Goal: Check status: Check status

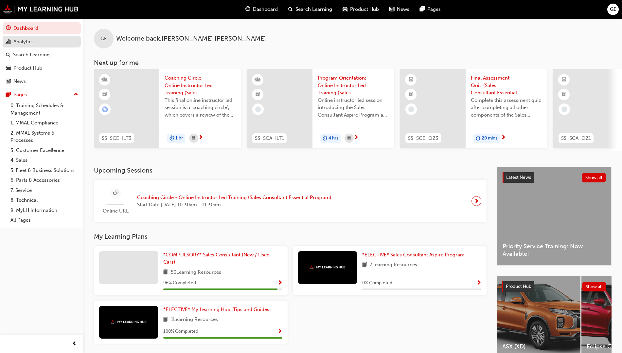
click at [35, 39] on div "Analytics" at bounding box center [42, 42] width 72 height 8
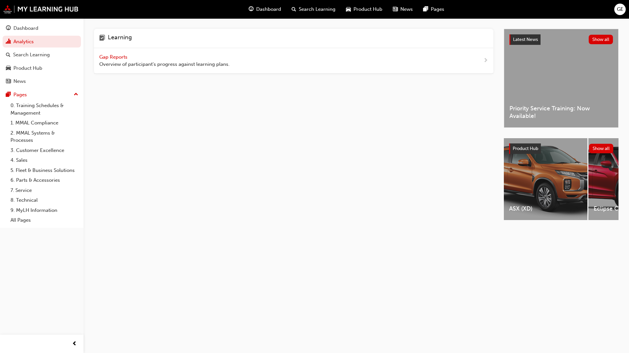
click at [116, 55] on span "Gap Reports" at bounding box center [113, 57] width 29 height 6
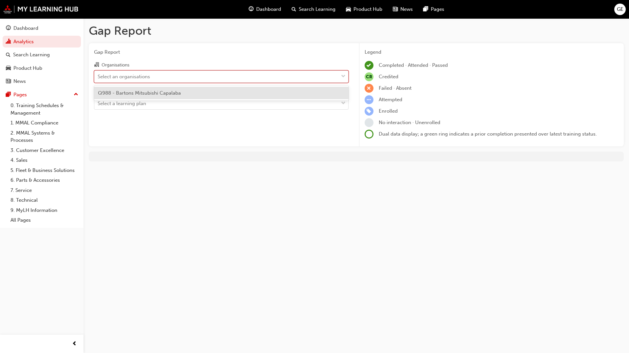
click at [194, 73] on div "Select an organisations" at bounding box center [216, 76] width 244 height 11
click at [98, 73] on input "Organisations option Q988 - Bartons Mitsubishi Capalaba focused, 1 of 1. 1 resu…" at bounding box center [98, 76] width 1 height 6
click at [181, 93] on div "Q988 - Bartons Mitsubishi Capalaba" at bounding box center [221, 93] width 254 height 13
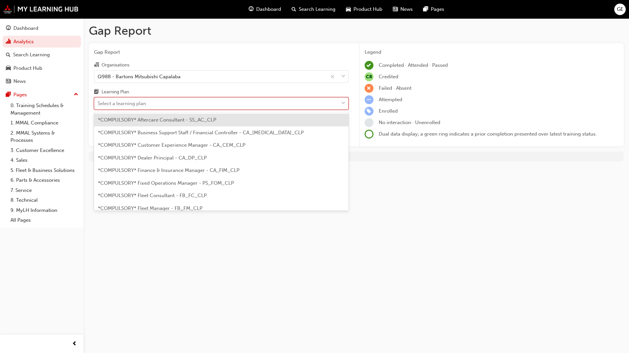
click at [186, 103] on div "Select a learning plan" at bounding box center [216, 103] width 244 height 11
click at [98, 103] on input "Learning Plan option *COMPULSORY* Aftercare Consultant - SS_AC_CLP focused, 1 o…" at bounding box center [98, 104] width 1 height 6
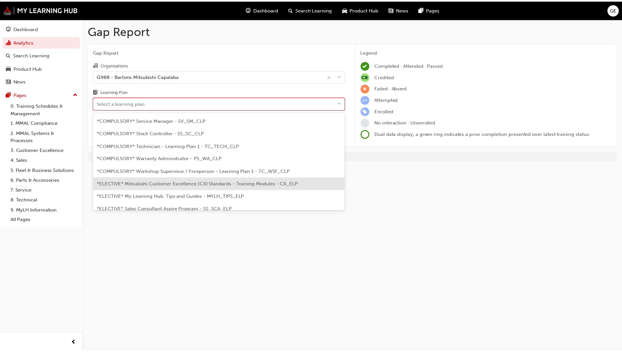
scroll to position [198, 0]
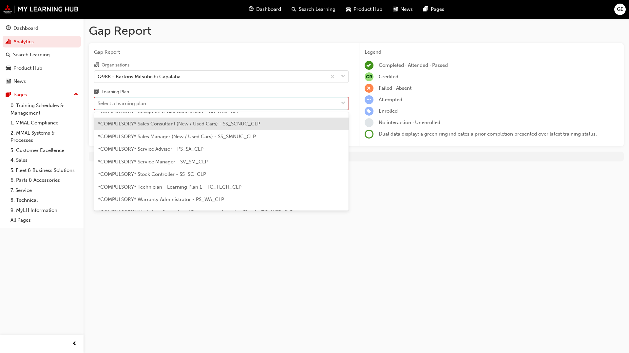
click at [178, 125] on span "*COMPULSORY* Sales Consultant (New / Used Cars) - SS_SCNUC_CLP" at bounding box center [179, 124] width 162 height 6
